Goal: Check status: Check status

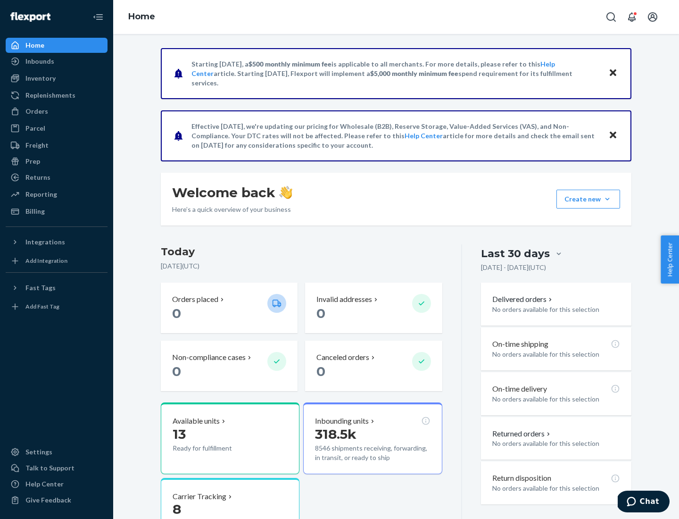
click at [608, 199] on button "Create new Create new inbound Create new order Create new product" at bounding box center [589, 199] width 64 height 19
click at [39, 61] on div "Inbounds" at bounding box center [39, 61] width 29 height 9
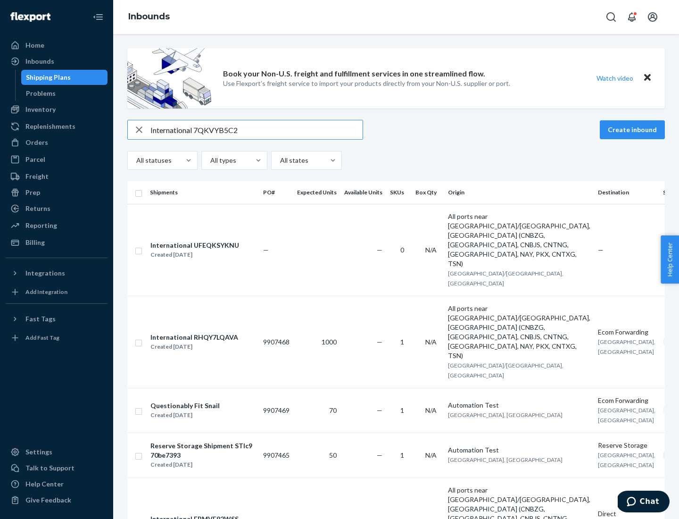
type input "International 7QKVYB5C29"
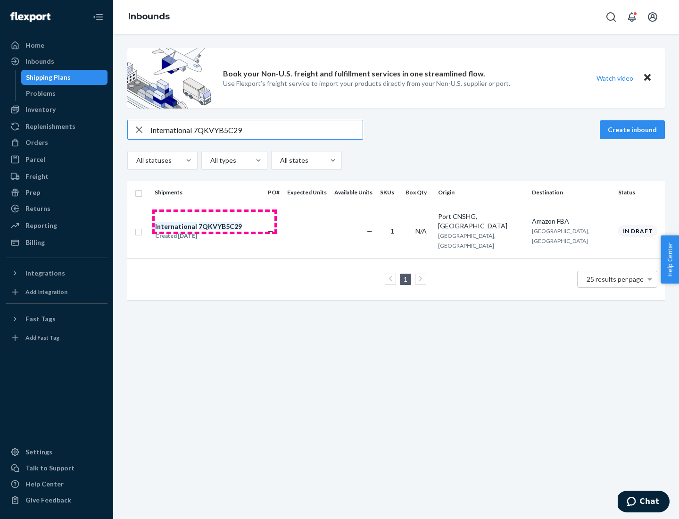
click at [215, 231] on div "Created [DATE]" at bounding box center [198, 235] width 87 height 9
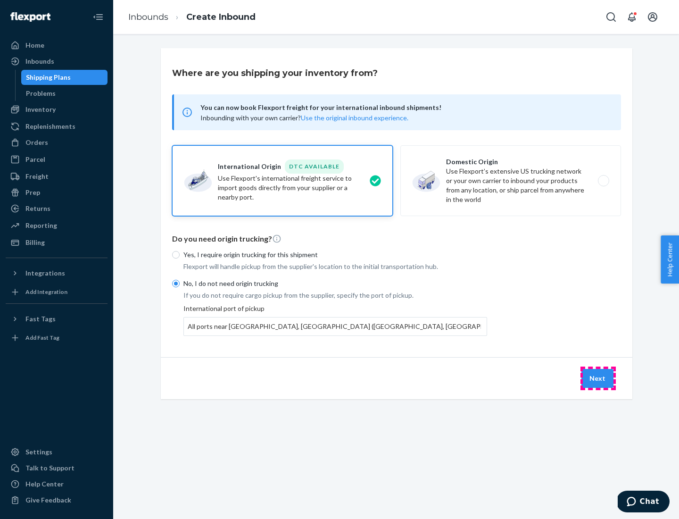
click at [598, 378] on button "Next" at bounding box center [598, 378] width 32 height 19
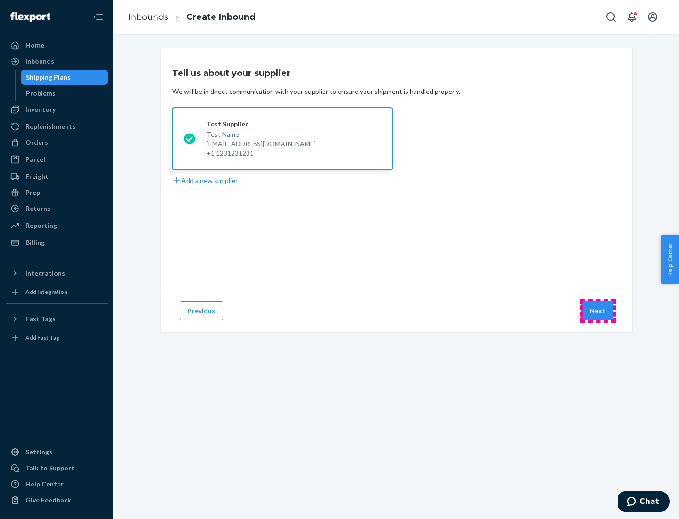
click at [598, 311] on button "Next" at bounding box center [598, 311] width 32 height 19
